Goal: Information Seeking & Learning: Learn about a topic

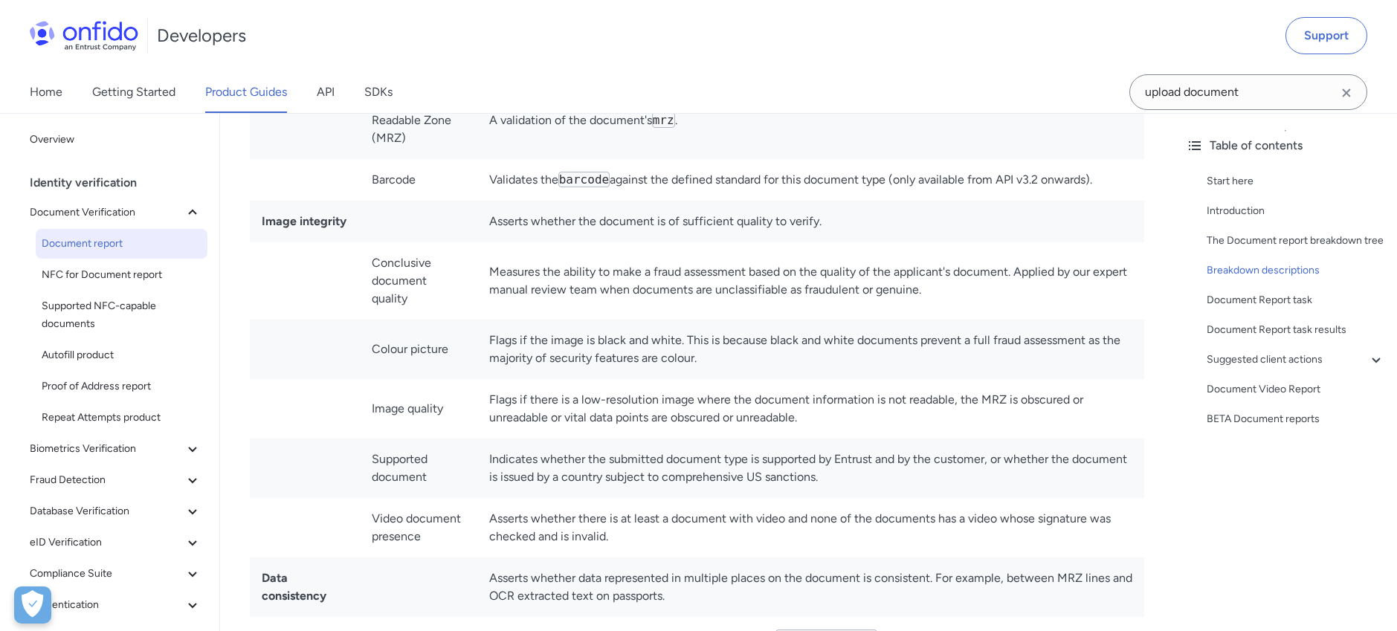
scroll to position [4679, 0]
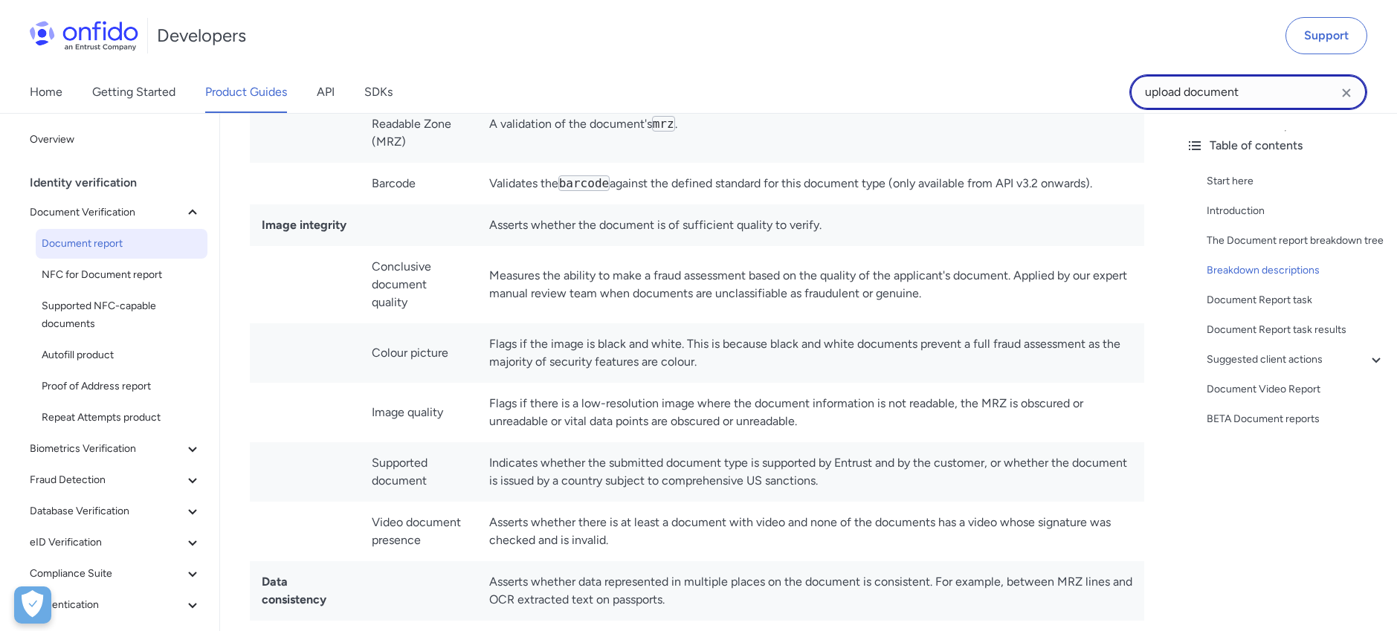
click at [1233, 103] on input "upload document" at bounding box center [1249, 92] width 238 height 36
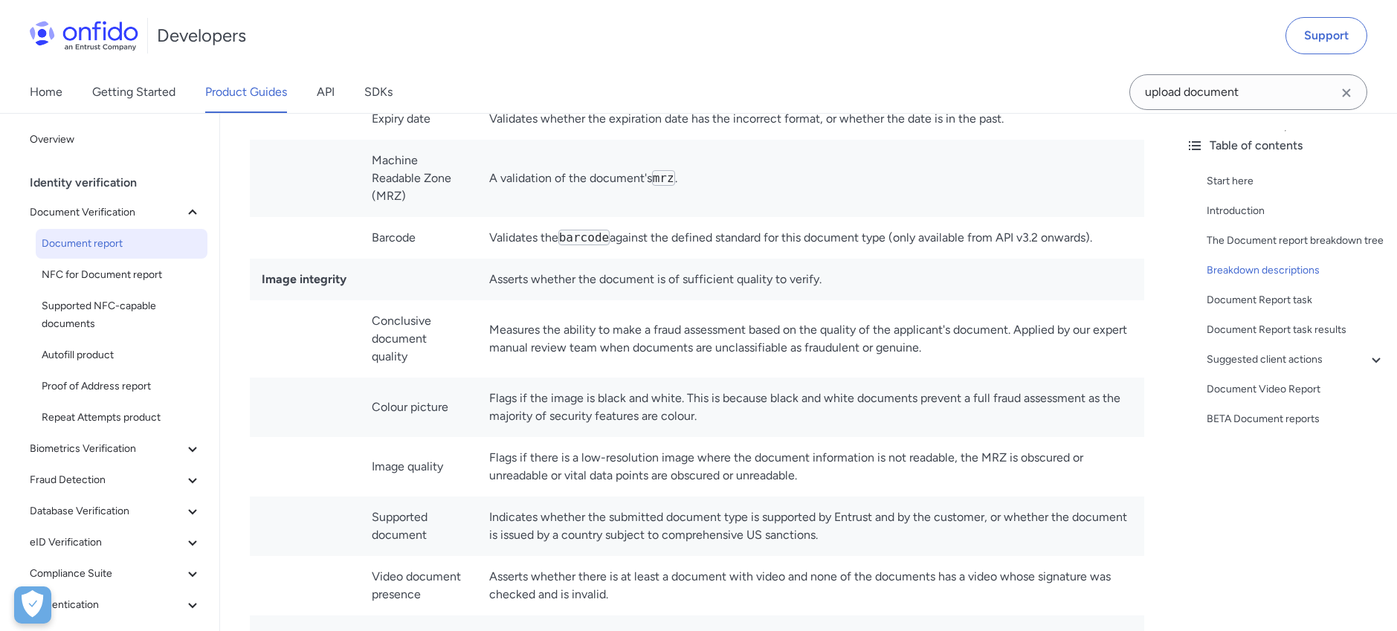
scroll to position [4626, 0]
drag, startPoint x: 283, startPoint y: 257, endPoint x: 383, endPoint y: 248, distance: 100.1
click at [383, 258] on tr "Image integrity Asserts whether the document is of sufficient quality to verify." at bounding box center [697, 279] width 895 height 42
click at [422, 496] on td "Supported document" at bounding box center [418, 525] width 117 height 59
click at [417, 437] on td "Image quality" at bounding box center [418, 466] width 117 height 59
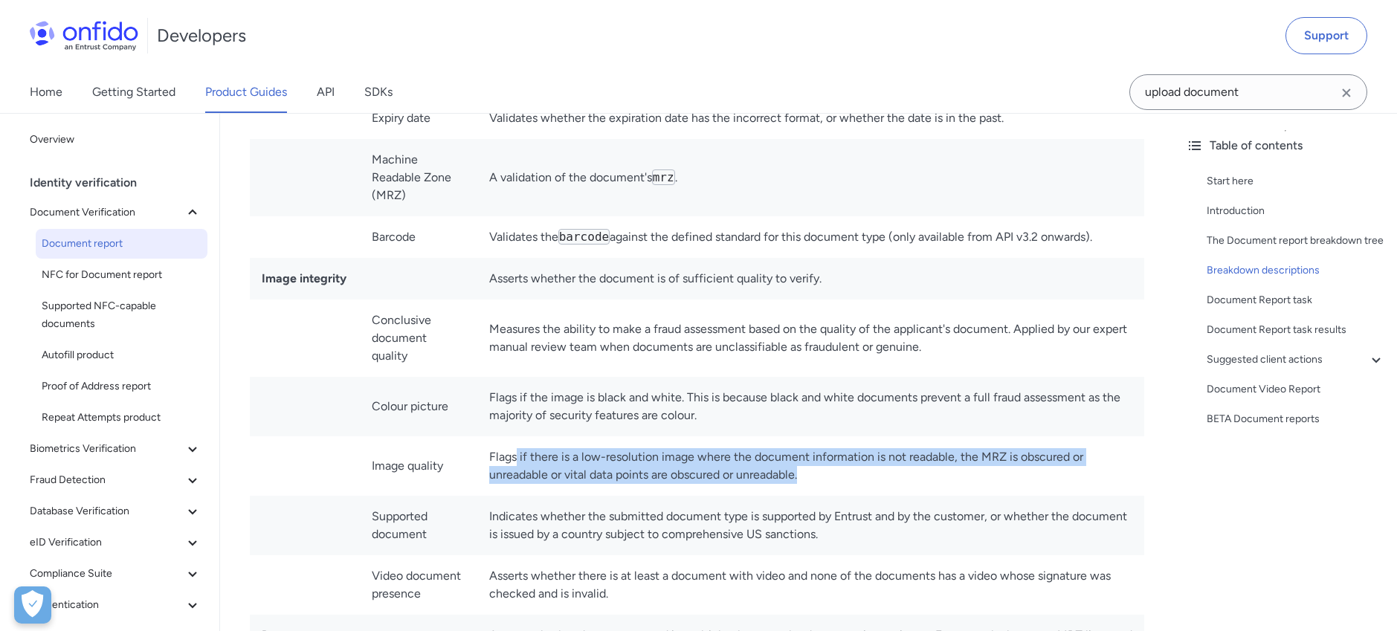
drag, startPoint x: 519, startPoint y: 421, endPoint x: 973, endPoint y: 433, distance: 453.8
click at [973, 437] on td "Flags if there is a low-resolution image where the document information is not …" at bounding box center [810, 466] width 667 height 59
click at [903, 496] on td "Indicates whether the submitted document type is supported by Entrust and by th…" at bounding box center [810, 525] width 667 height 59
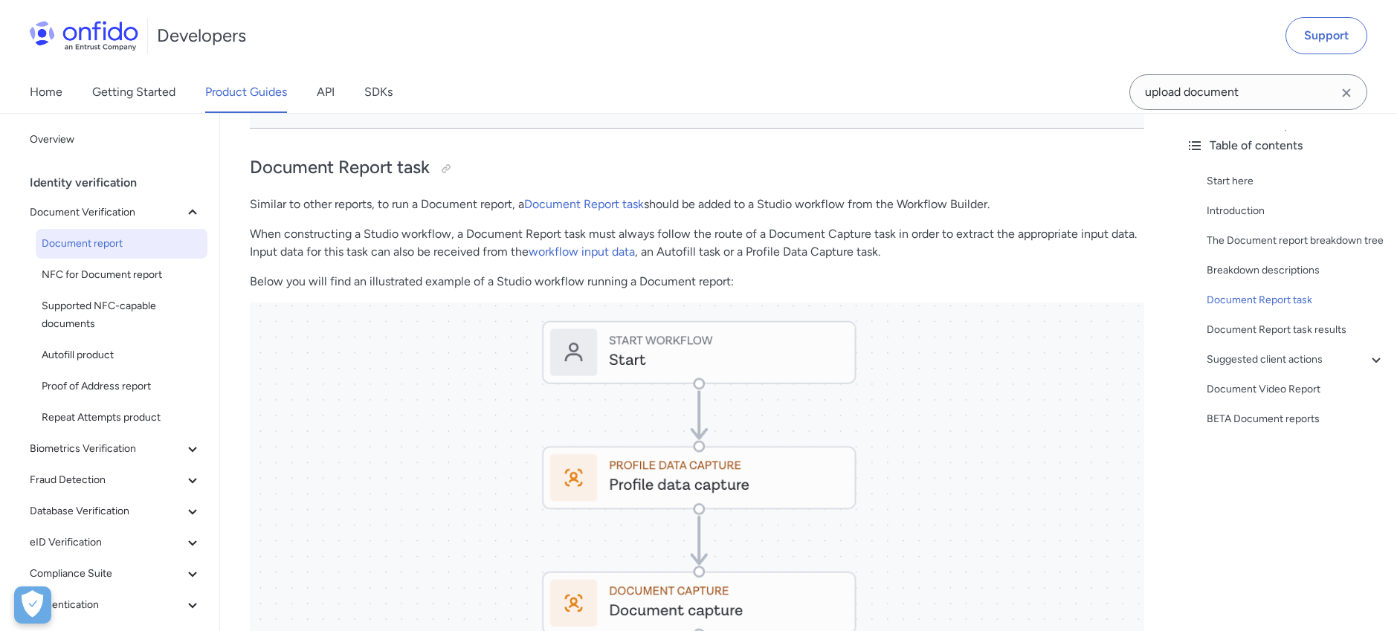
scroll to position [6542, 0]
click at [168, 438] on button "Biometrics Verification" at bounding box center [116, 449] width 184 height 30
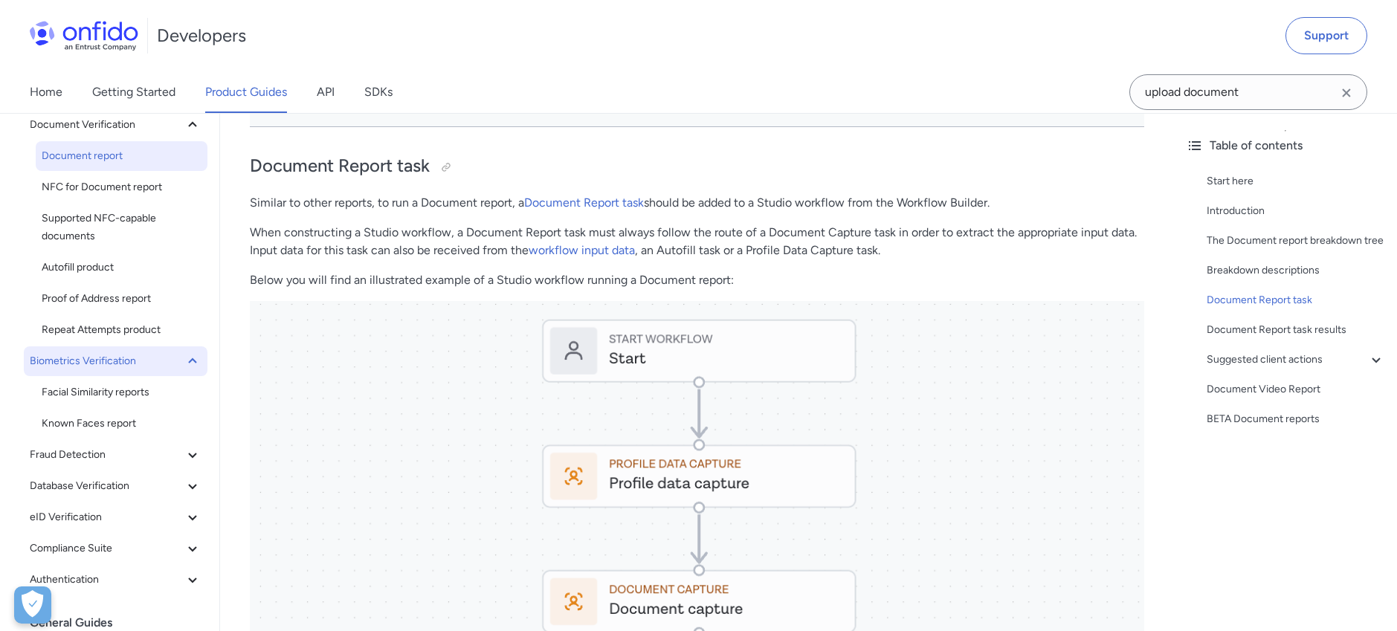
scroll to position [105, 0]
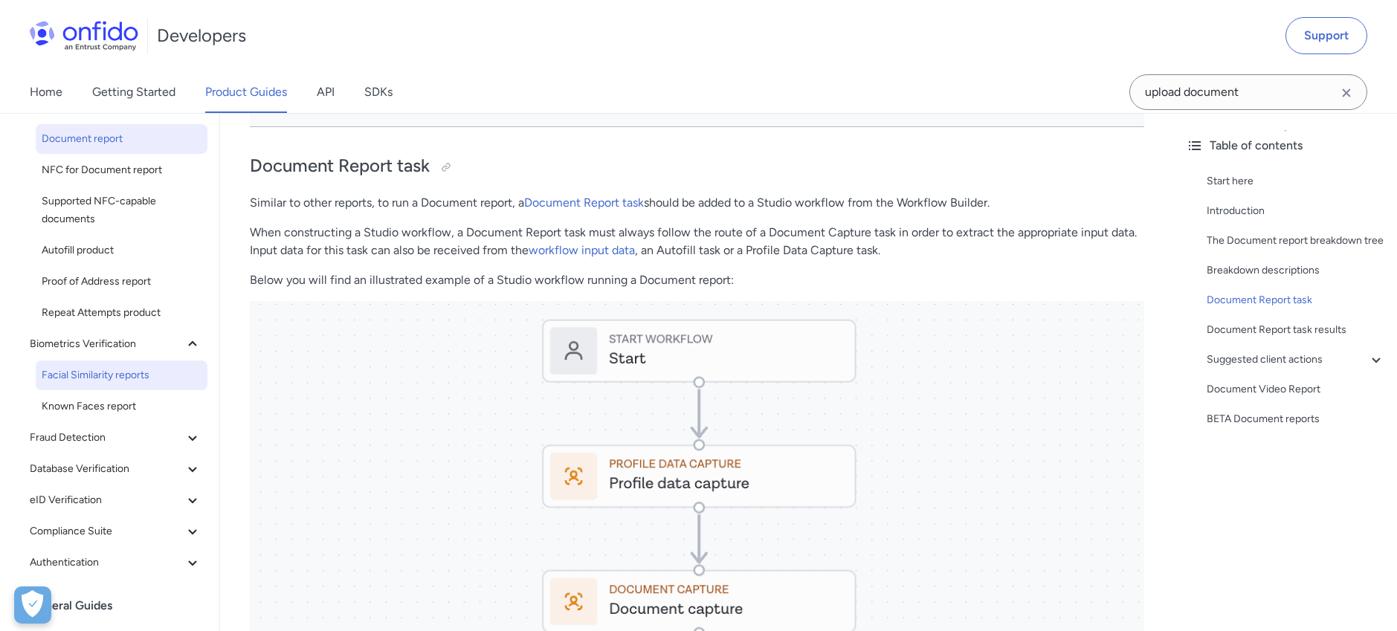
click at [152, 385] on link "Facial Similarity reports" at bounding box center [122, 376] width 172 height 30
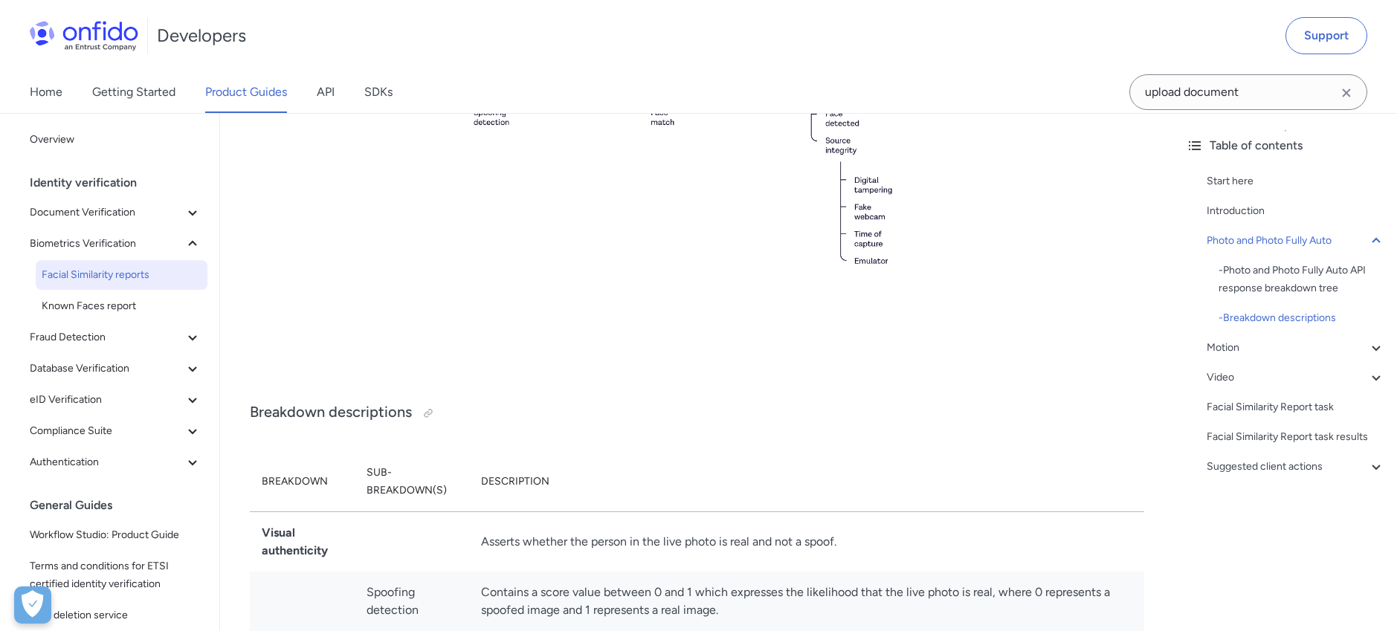
scroll to position [1379, 0]
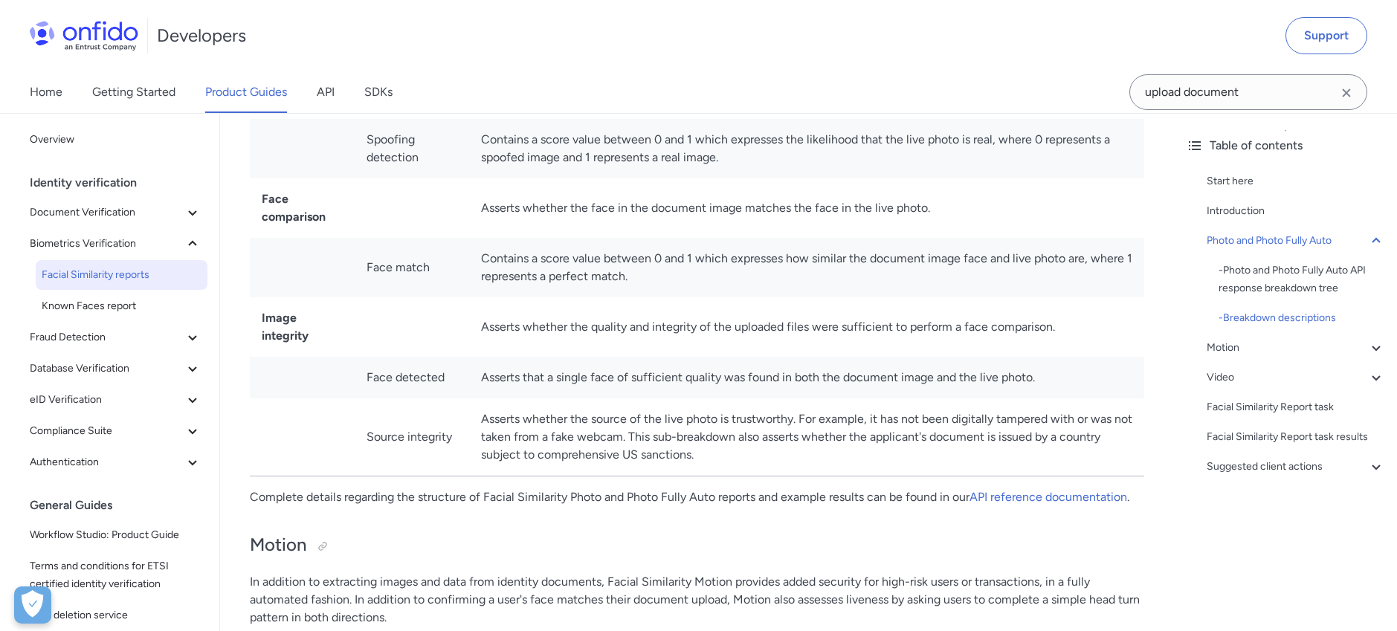
click at [426, 437] on td "Source integrity" at bounding box center [412, 438] width 115 height 78
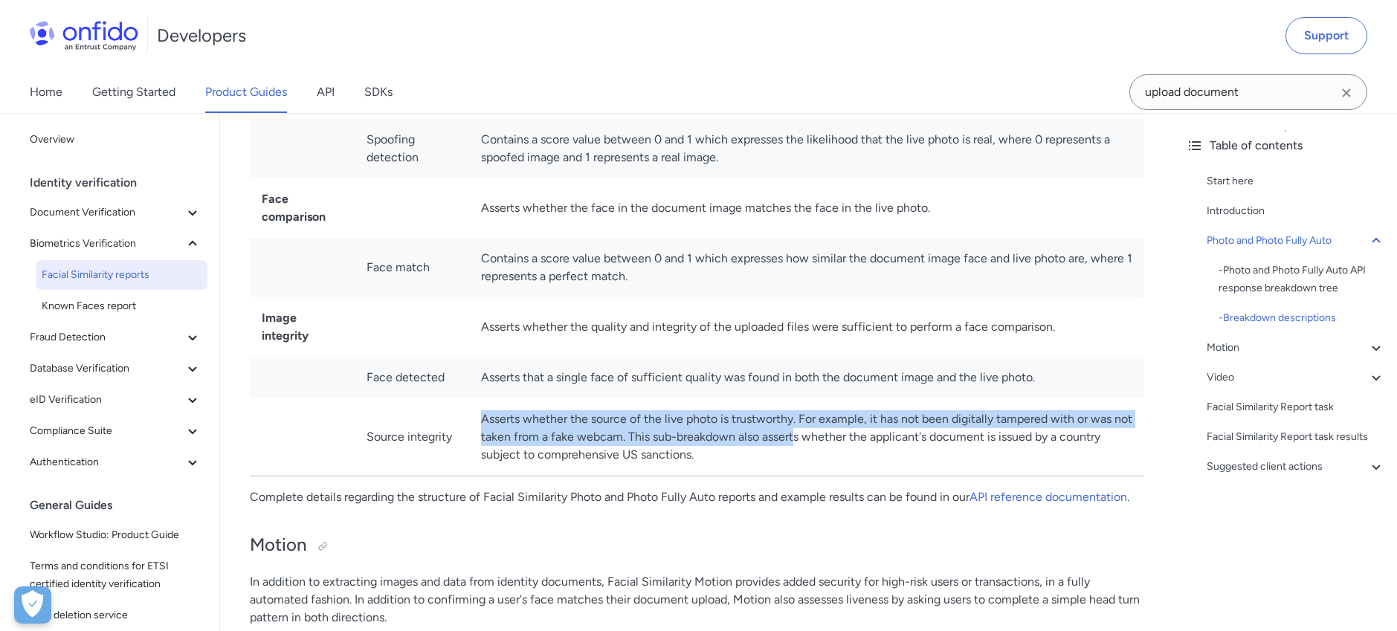
drag, startPoint x: 483, startPoint y: 421, endPoint x: 795, endPoint y: 431, distance: 311.7
click at [795, 431] on td "Asserts whether the source of the live photo is trustworthy. For example, it ha…" at bounding box center [806, 438] width 675 height 78
click at [963, 428] on td "Asserts whether the source of the live photo is trustworthy. For example, it ha…" at bounding box center [806, 438] width 675 height 78
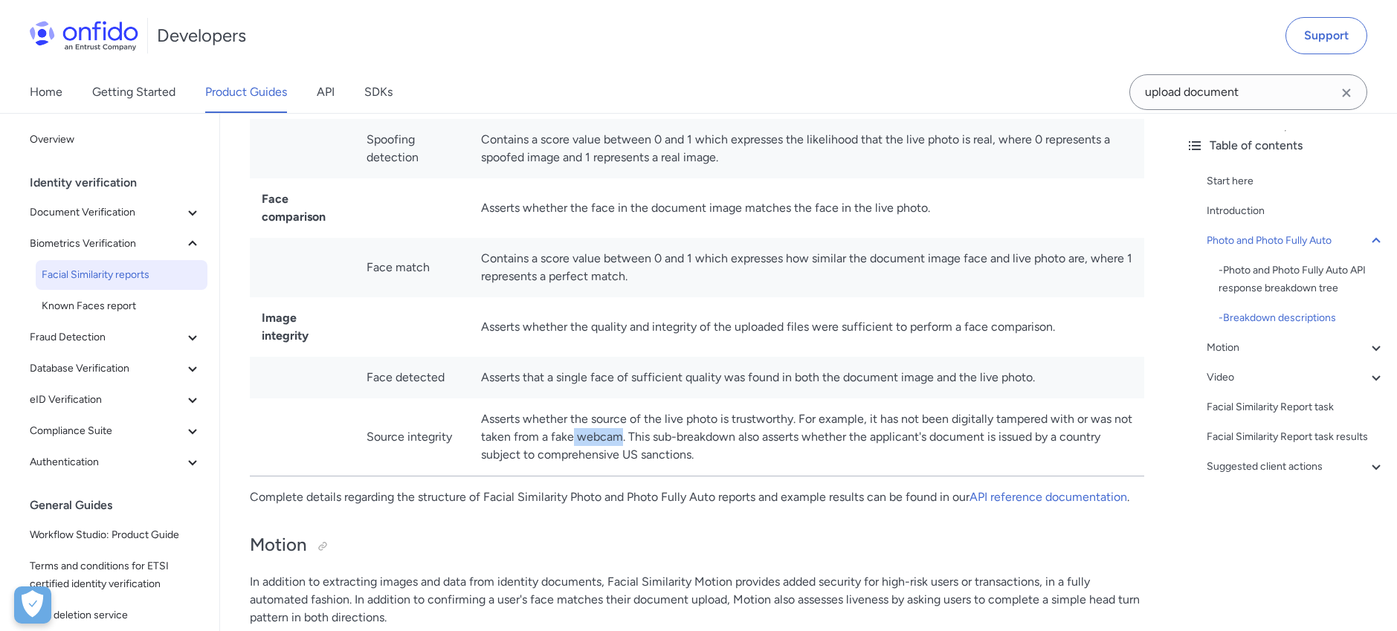
drag, startPoint x: 570, startPoint y: 440, endPoint x: 619, endPoint y: 440, distance: 49.8
click at [619, 440] on td "Asserts whether the source of the live photo is trustworthy. For example, it ha…" at bounding box center [806, 438] width 675 height 78
click at [672, 439] on td "Asserts whether the source of the live photo is trustworthy. For example, it ha…" at bounding box center [806, 438] width 675 height 78
drag, startPoint x: 729, startPoint y: 439, endPoint x: 1048, endPoint y: 444, distance: 319.1
click at [1048, 444] on td "Asserts whether the source of the live photo is trustworthy. For example, it ha…" at bounding box center [806, 438] width 675 height 78
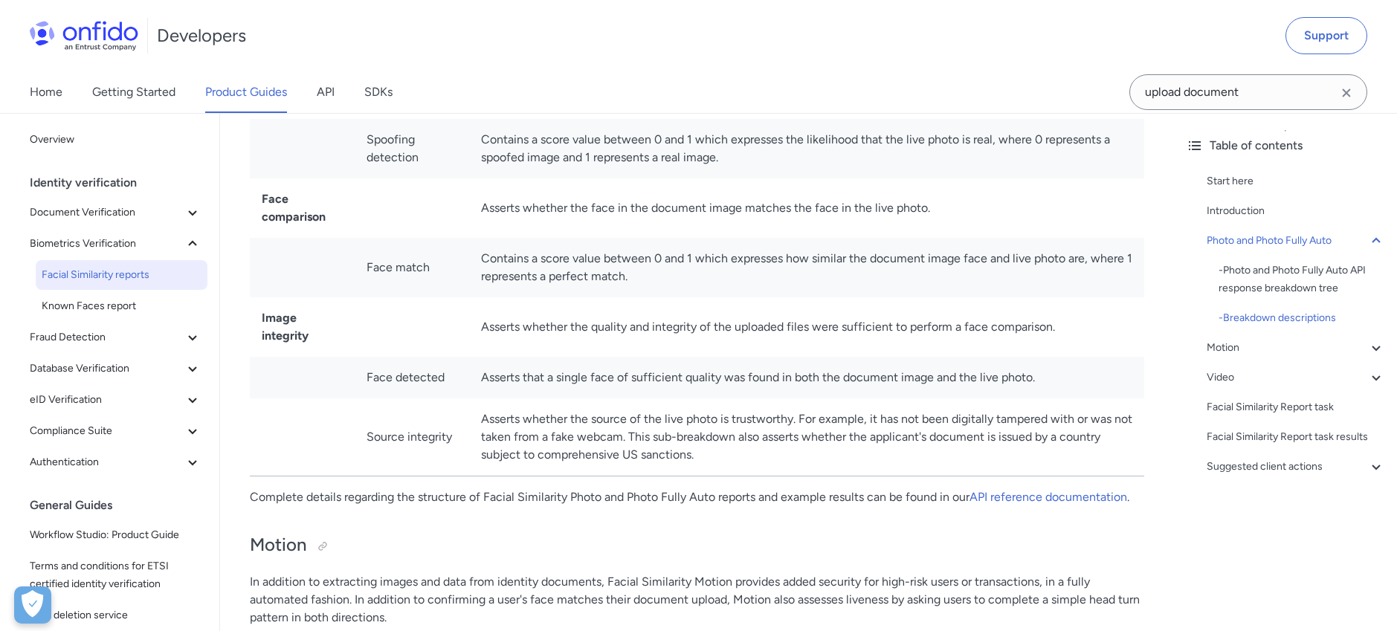
click at [514, 453] on td "Asserts whether the source of the live photo is trustworthy. For example, it ha…" at bounding box center [806, 438] width 675 height 78
drag, startPoint x: 498, startPoint y: 459, endPoint x: 683, endPoint y: 465, distance: 185.3
click at [683, 465] on td "Asserts whether the source of the live photo is trustworthy. For example, it ha…" at bounding box center [806, 438] width 675 height 78
click at [755, 471] on td "Asserts whether the source of the live photo is trustworthy. For example, it ha…" at bounding box center [806, 438] width 675 height 78
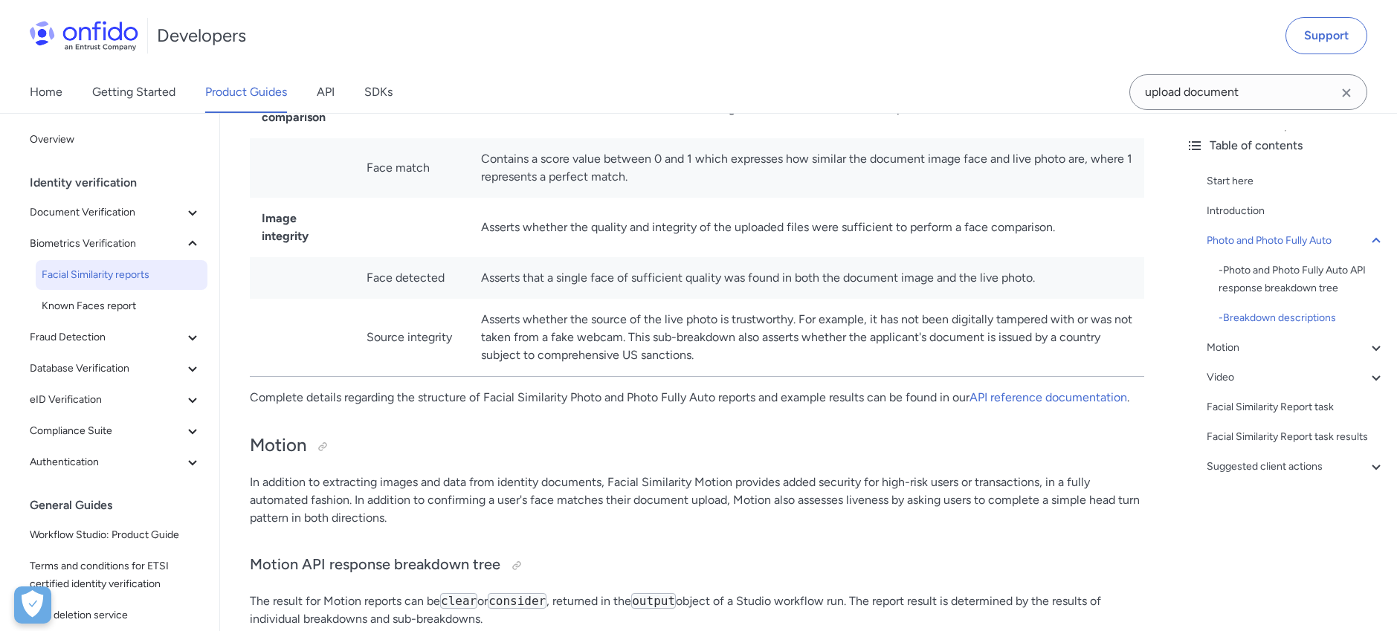
scroll to position [1495, 0]
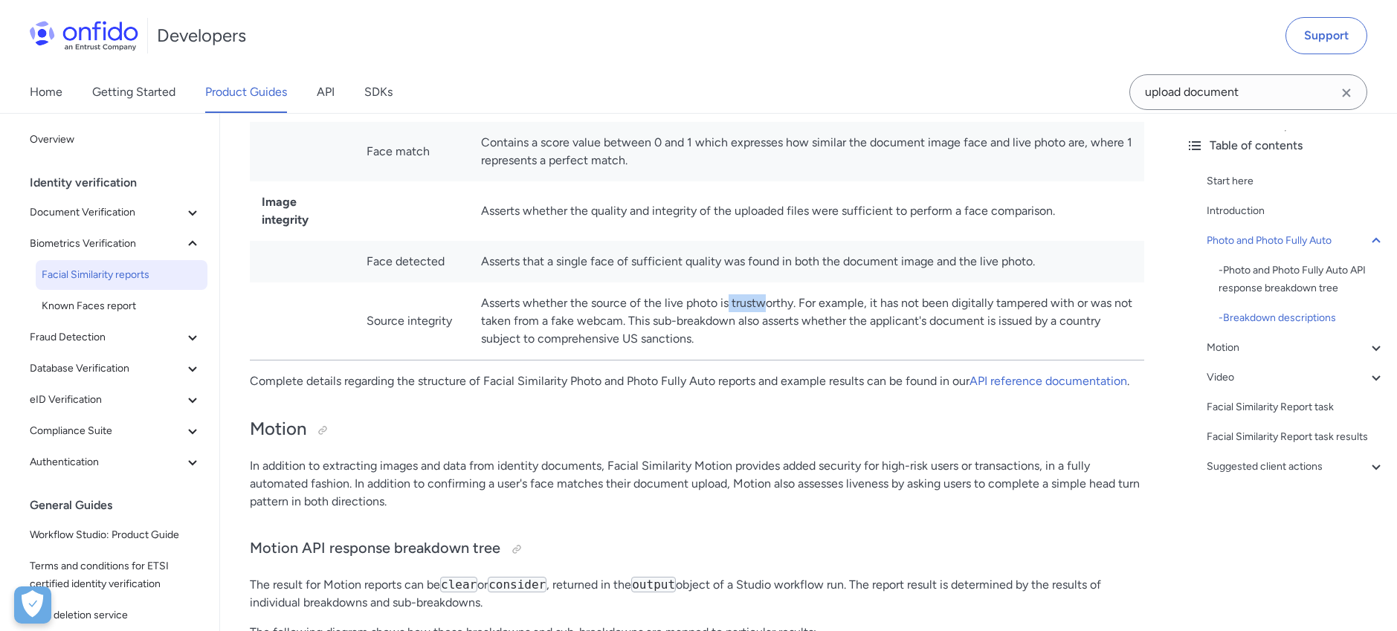
drag, startPoint x: 727, startPoint y: 304, endPoint x: 764, endPoint y: 303, distance: 36.4
click at [764, 303] on td "Asserts whether the source of the live photo is trustworthy. For example, it ha…" at bounding box center [806, 322] width 675 height 78
